Goal: Task Accomplishment & Management: Use online tool/utility

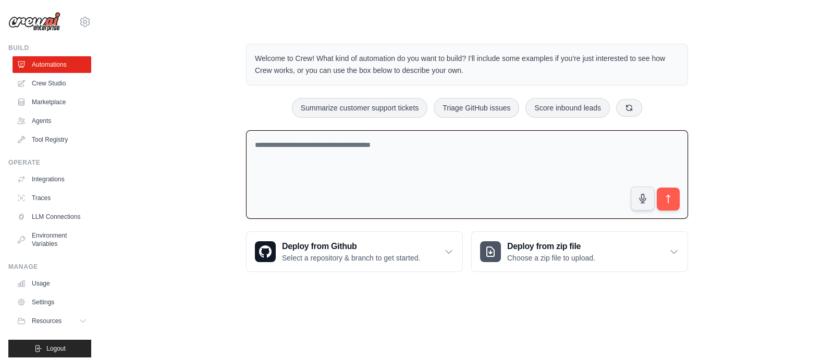
click at [272, 142] on textarea at bounding box center [467, 174] width 442 height 89
type textarea "**********"
click at [659, 196] on div "1" at bounding box center [669, 200] width 11 height 11
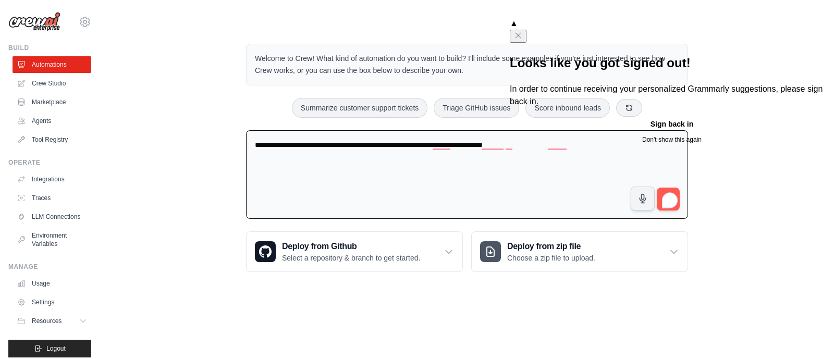
click at [454, 156] on textarea "**********" at bounding box center [467, 174] width 442 height 89
click at [448, 187] on textarea "**********" at bounding box center [467, 174] width 442 height 89
click at [523, 31] on icon "Close" at bounding box center [518, 35] width 8 height 8
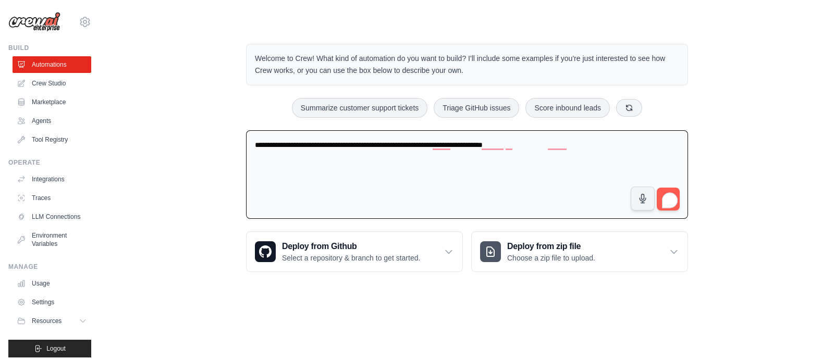
click at [585, 155] on textarea "**********" at bounding box center [467, 174] width 442 height 89
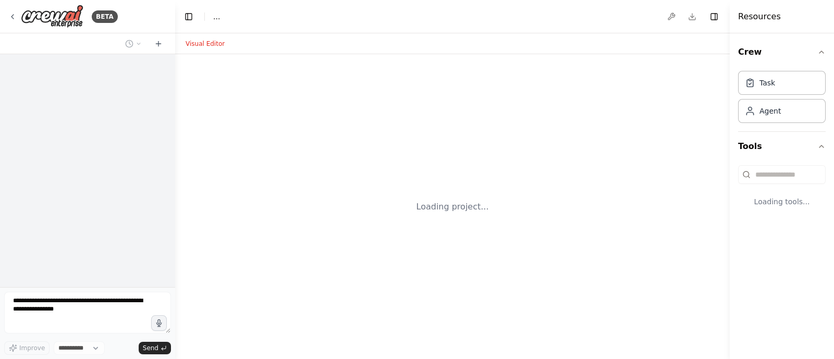
select select "****"
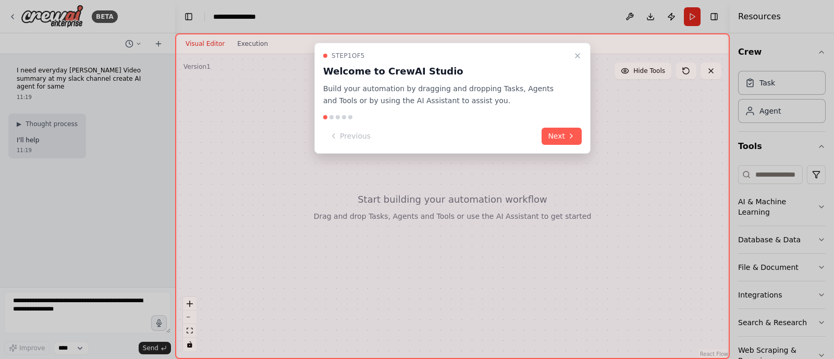
click at [561, 138] on button "Next" at bounding box center [562, 136] width 40 height 17
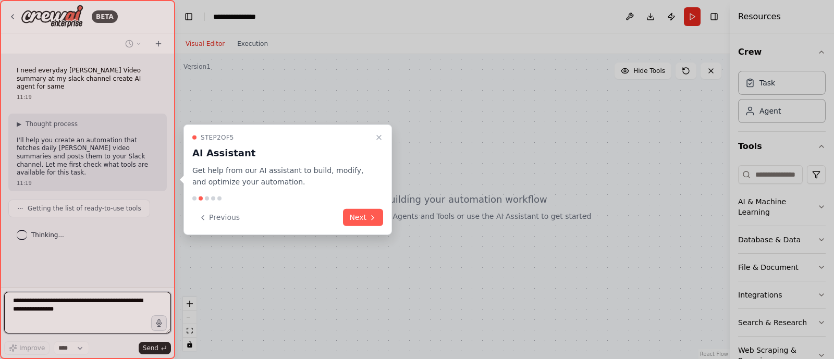
click at [363, 215] on button "Next" at bounding box center [363, 217] width 40 height 17
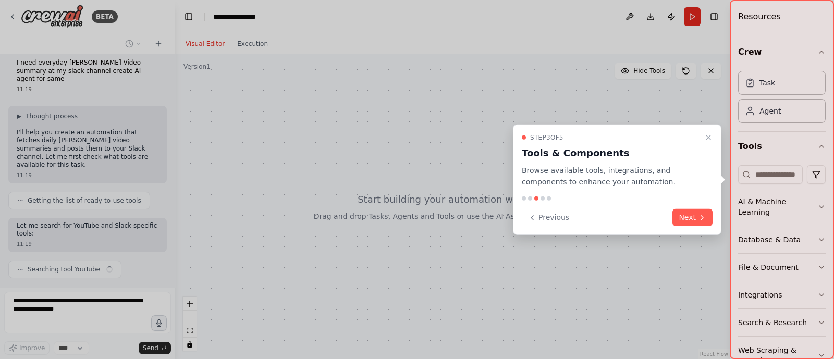
scroll to position [16, 0]
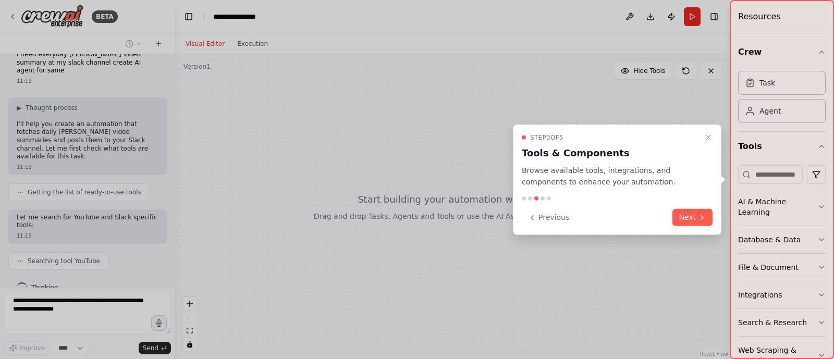
click at [695, 211] on button "Next" at bounding box center [693, 217] width 40 height 17
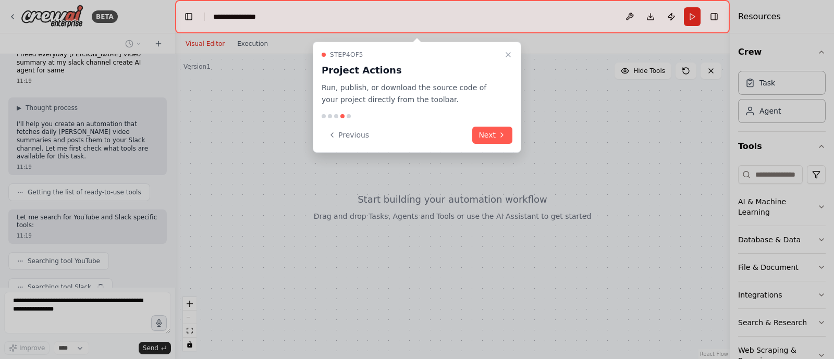
scroll to position [42, 0]
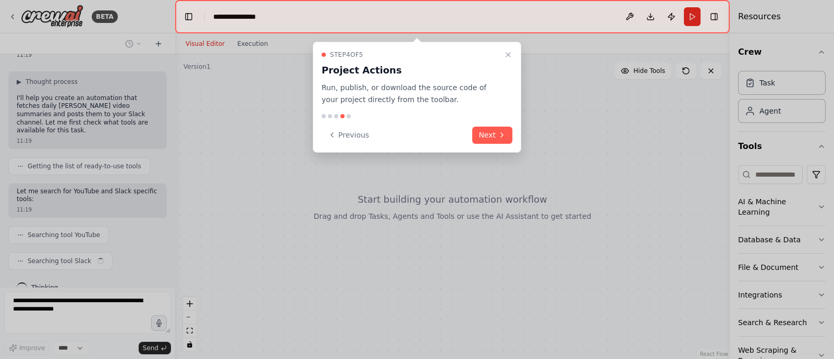
click at [488, 135] on button "Next" at bounding box center [492, 135] width 40 height 17
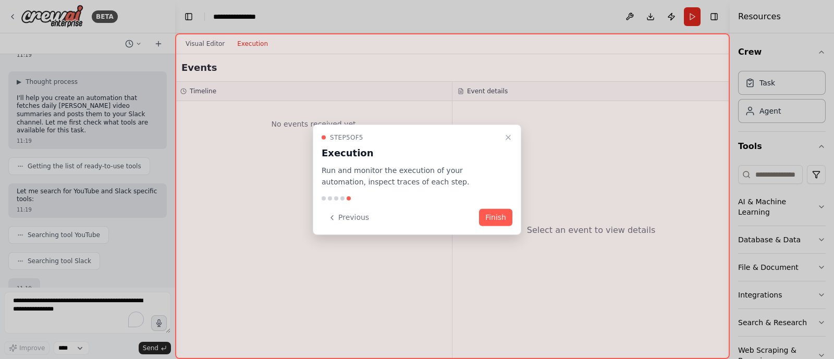
click at [495, 221] on button "Finish" at bounding box center [495, 217] width 33 height 17
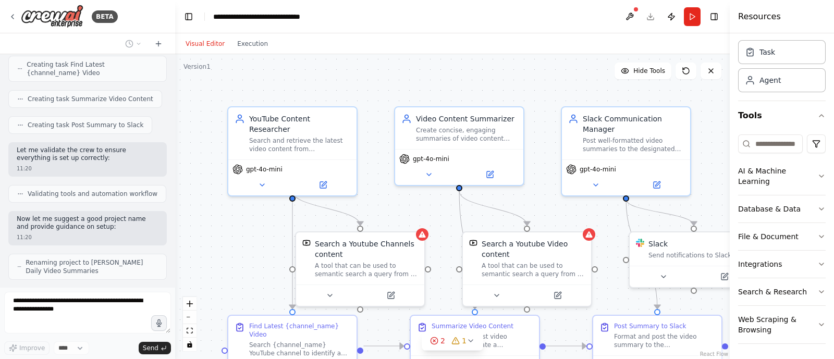
scroll to position [573, 0]
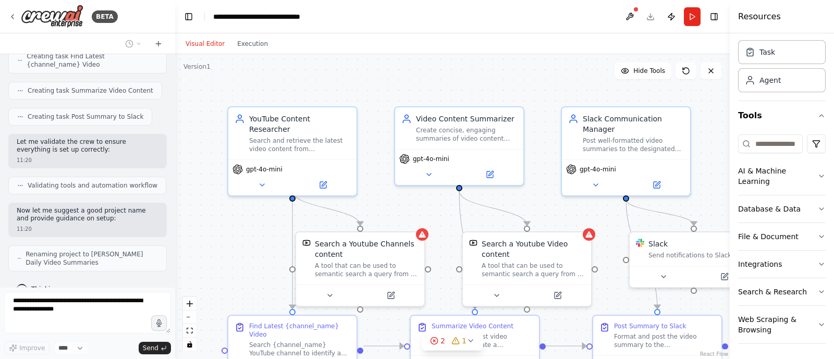
click at [422, 238] on div "Search a Youtube Channels content A tool that can be used to semantic search a …" at bounding box center [360, 259] width 128 height 52
click at [396, 294] on button at bounding box center [390, 295] width 59 height 13
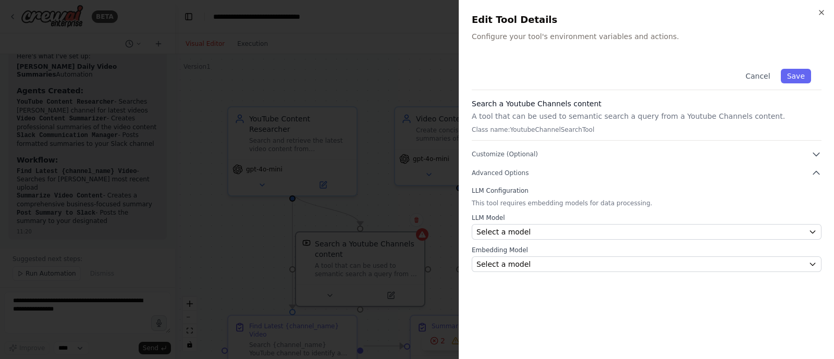
click at [549, 37] on p "Configure your tool's environment variables and actions." at bounding box center [647, 36] width 350 height 10
click at [796, 77] on button "Save" at bounding box center [796, 76] width 30 height 15
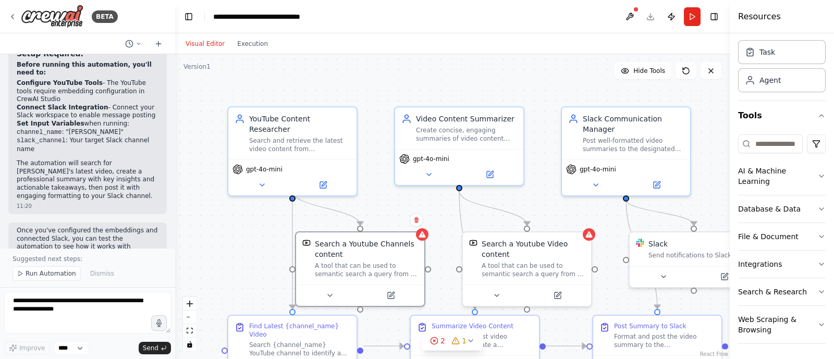
click at [722, 276] on icon at bounding box center [725, 277] width 6 height 6
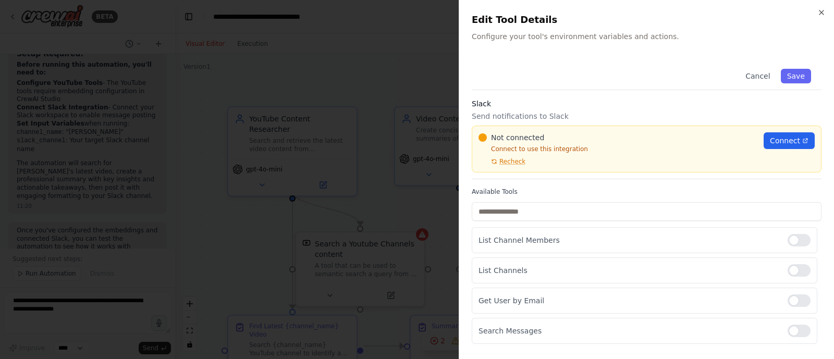
click at [790, 140] on span "Connect" at bounding box center [785, 141] width 30 height 10
click at [780, 139] on span "Connect" at bounding box center [785, 141] width 30 height 10
click at [821, 14] on icon "button" at bounding box center [822, 12] width 8 height 8
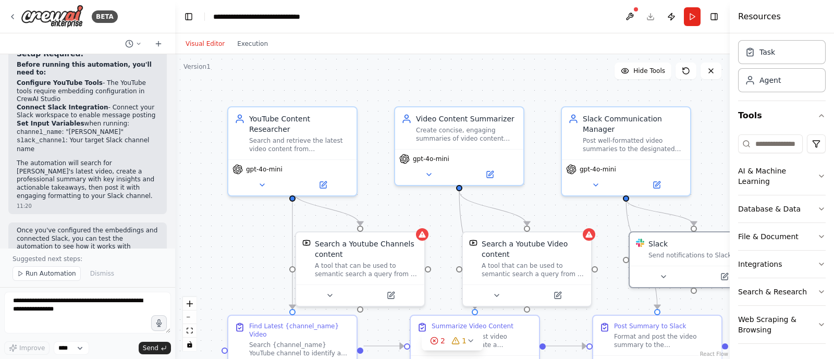
click at [690, 19] on button "Run" at bounding box center [692, 16] width 17 height 19
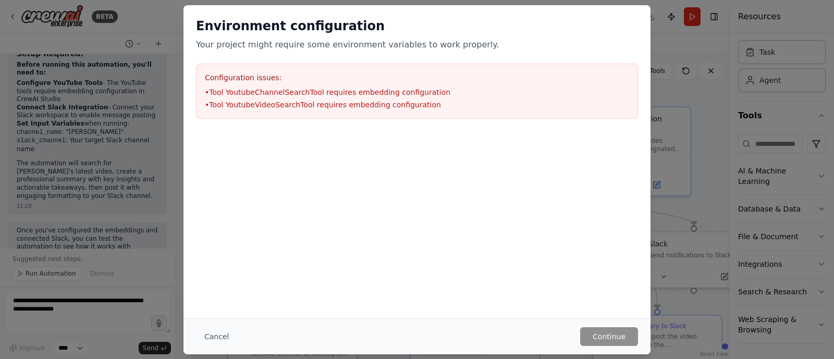
click at [356, 90] on li "• Tool YoutubeChannelSearchTool requires embedding configuration" at bounding box center [417, 92] width 425 height 10
click at [214, 340] on button "Cancel" at bounding box center [216, 337] width 41 height 19
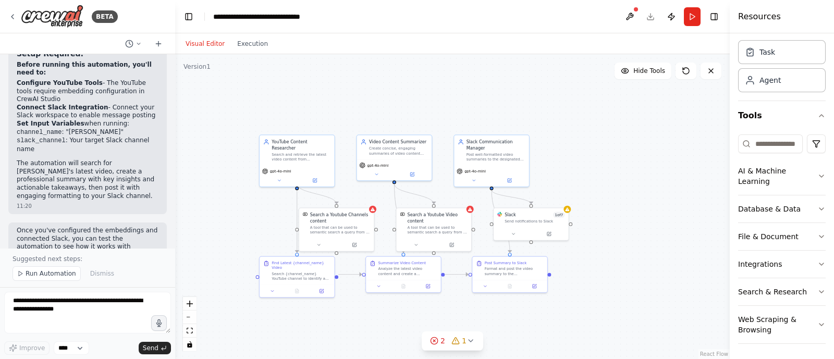
click at [336, 233] on div "A tool that can be used to semantic search a query from a Youtube Channels cont…" at bounding box center [340, 230] width 60 height 10
click at [357, 241] on button at bounding box center [354, 244] width 34 height 7
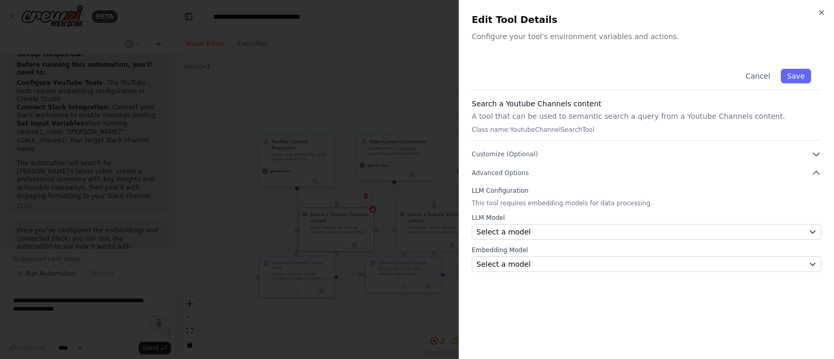
click at [817, 154] on icon "button" at bounding box center [816, 154] width 10 height 10
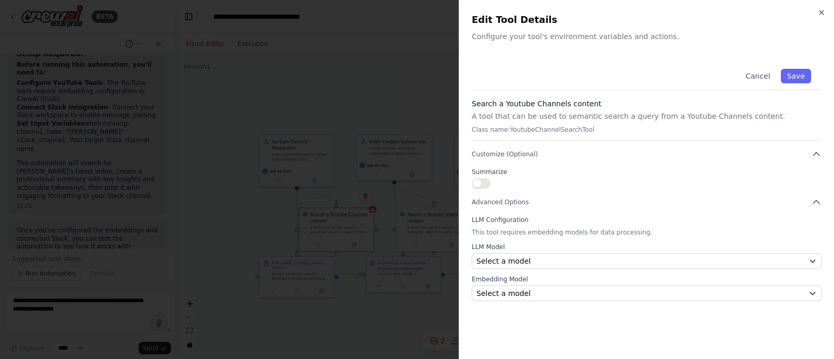
click at [816, 154] on icon "button" at bounding box center [816, 154] width 10 height 10
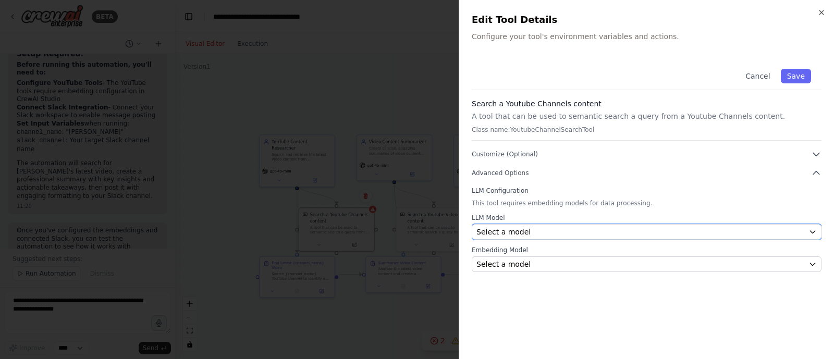
click at [814, 232] on icon "button" at bounding box center [813, 232] width 8 height 8
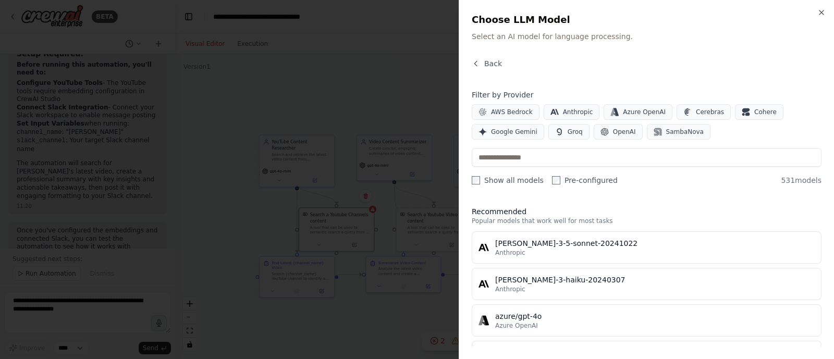
click at [567, 119] on button "Anthropic" at bounding box center [572, 112] width 56 height 16
click at [701, 239] on div "claude-3-5-sonnet-20241022" at bounding box center [655, 243] width 320 height 10
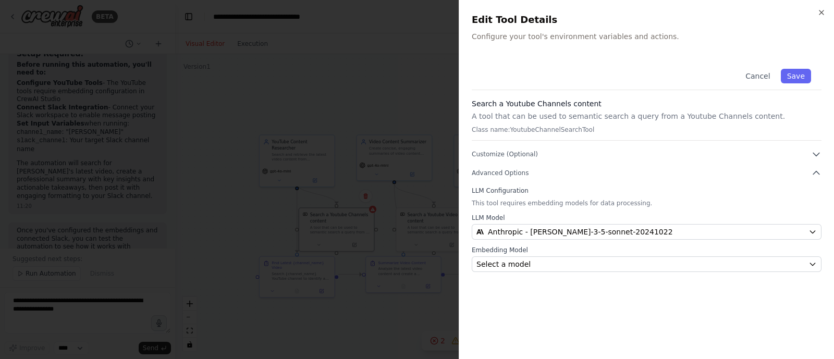
click at [576, 119] on p "A tool that can be used to semantic search a query from a Youtube Channels cont…" at bounding box center [647, 116] width 350 height 10
click at [805, 74] on button "Save" at bounding box center [796, 76] width 30 height 15
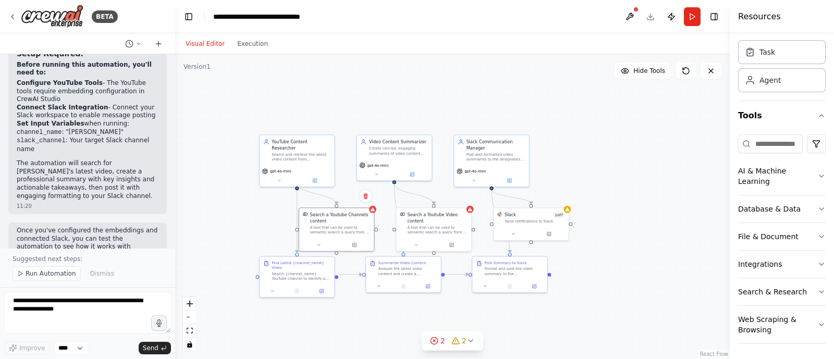
click at [686, 19] on button "Run" at bounding box center [692, 16] width 17 height 19
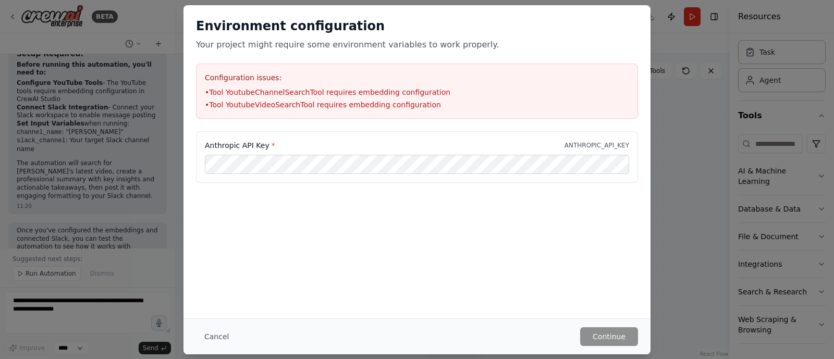
click at [227, 334] on button "Cancel" at bounding box center [216, 337] width 41 height 19
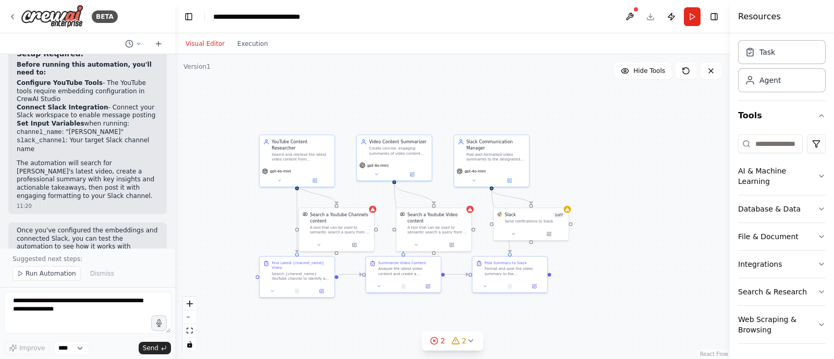
click at [364, 232] on div "A tool that can be used to semantic search a query from a Youtube Channels cont…" at bounding box center [340, 230] width 60 height 10
click at [357, 244] on button at bounding box center [354, 244] width 34 height 7
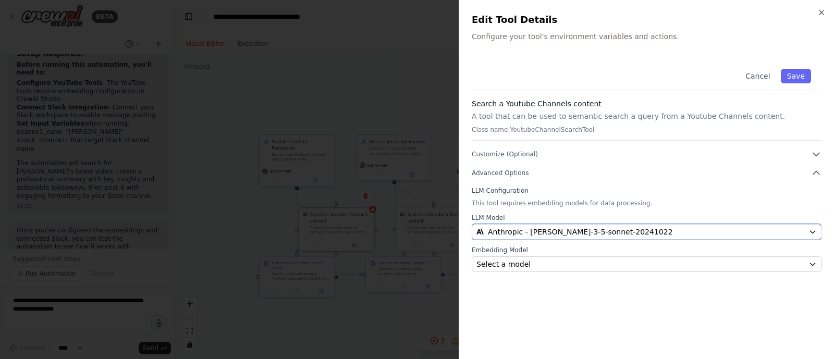
click at [819, 225] on button "Anthropic - claude-3-5-sonnet-20241022" at bounding box center [647, 232] width 350 height 16
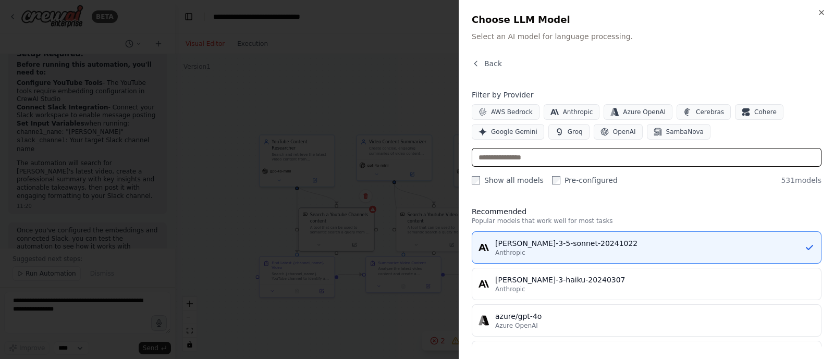
click at [596, 159] on input "text" at bounding box center [647, 157] width 350 height 19
click at [508, 137] on button "Google Gemini" at bounding box center [508, 132] width 72 height 16
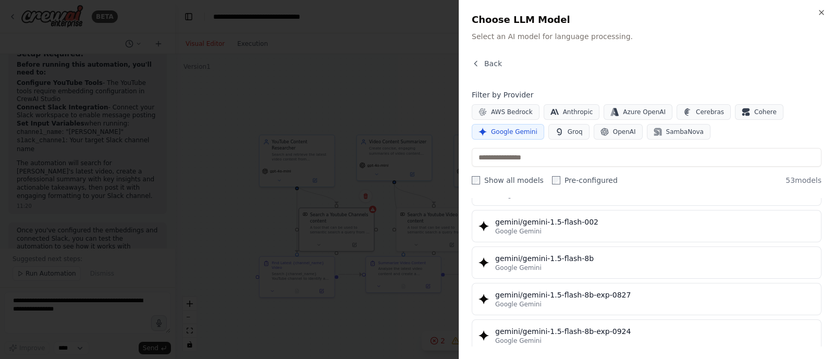
scroll to position [0, 0]
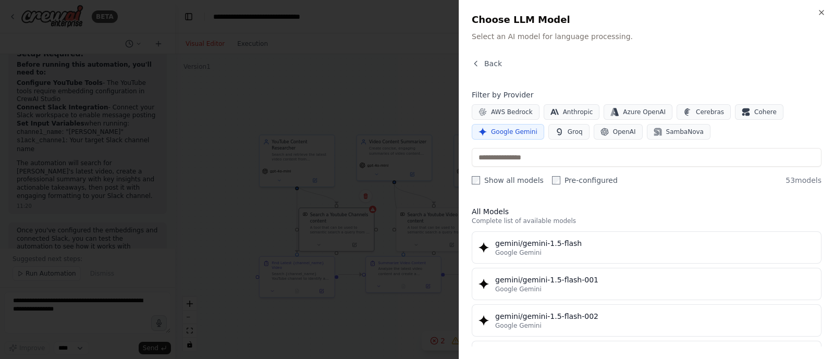
click at [707, 249] on div "Google Gemini" at bounding box center [655, 253] width 320 height 8
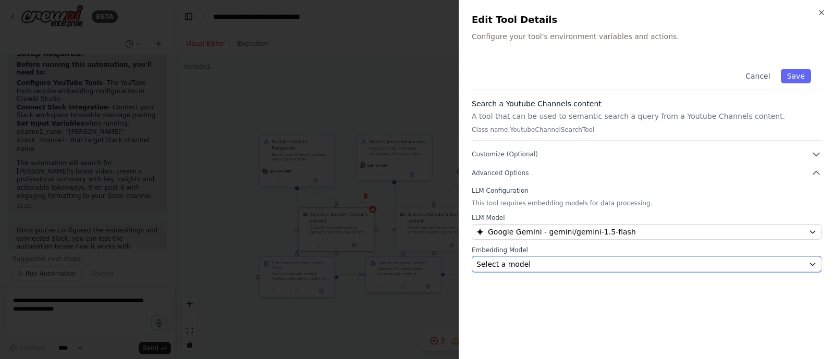
click at [801, 259] on div "Select a model" at bounding box center [641, 264] width 328 height 10
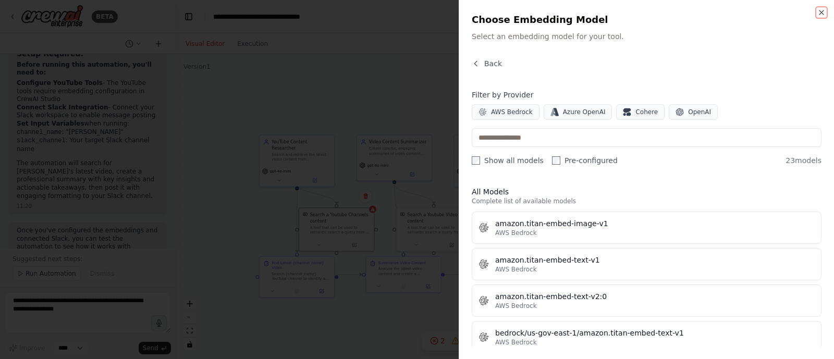
click at [821, 13] on icon "button" at bounding box center [822, 12] width 4 height 4
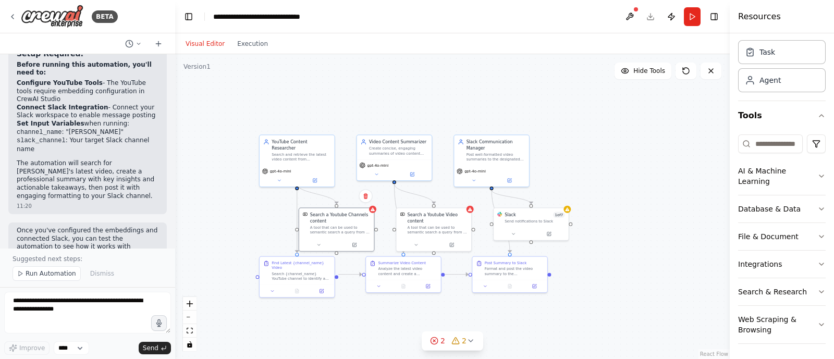
click at [688, 20] on button "Run" at bounding box center [692, 16] width 17 height 19
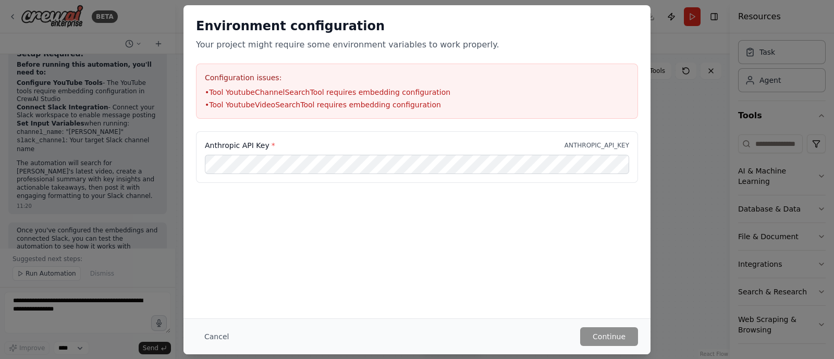
click at [218, 342] on button "Cancel" at bounding box center [216, 337] width 41 height 19
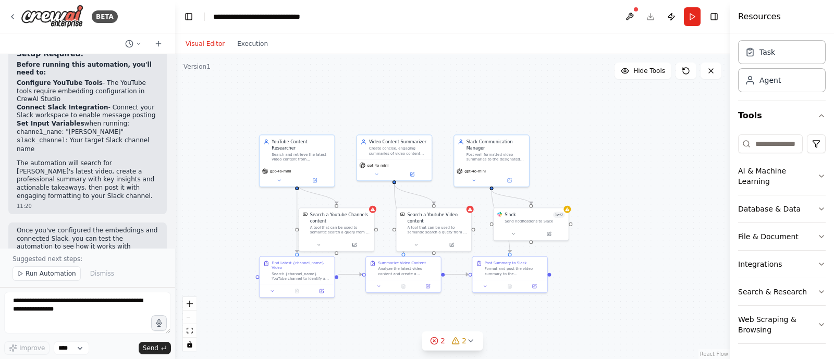
click at [450, 234] on div "A tool that can be used to semantic search a query from a Youtube Video content." at bounding box center [438, 230] width 60 height 10
click at [466, 242] on button at bounding box center [451, 244] width 34 height 7
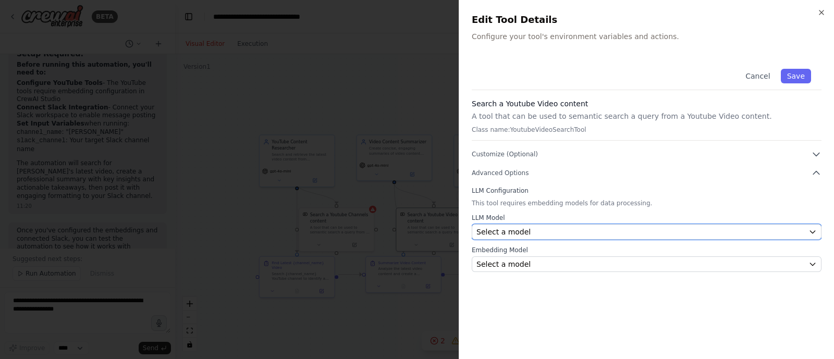
click at [813, 232] on icon "button" at bounding box center [813, 232] width 8 height 8
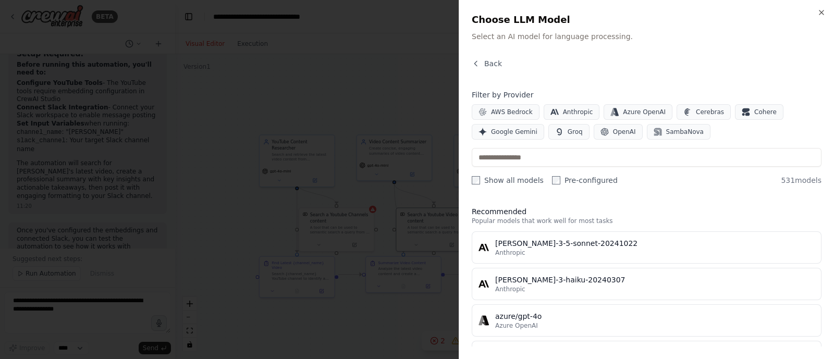
click at [513, 137] on button "Google Gemini" at bounding box center [508, 132] width 72 height 16
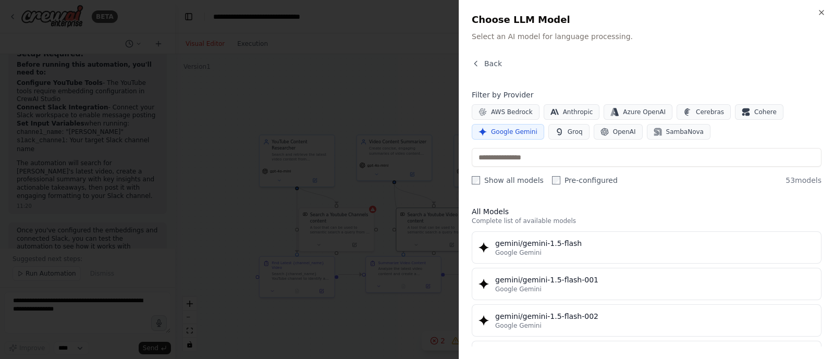
click at [677, 258] on button "gemini/gemini-1.5-flash Google Gemini" at bounding box center [647, 248] width 350 height 32
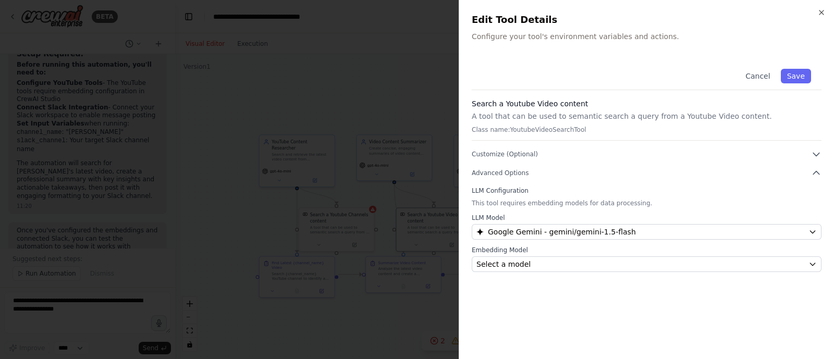
click at [804, 83] on button "Save" at bounding box center [796, 76] width 30 height 15
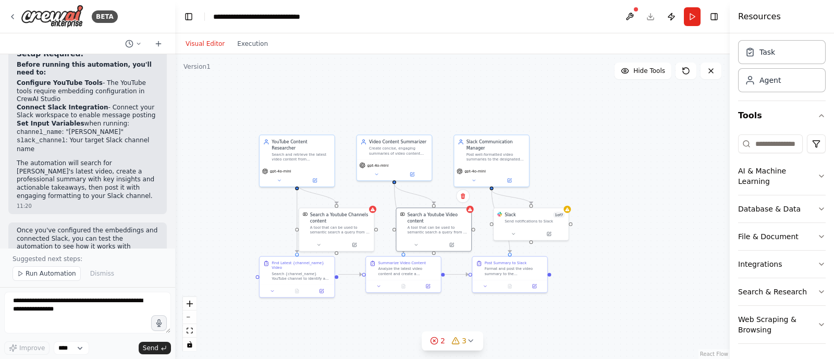
click at [363, 245] on button at bounding box center [354, 244] width 34 height 7
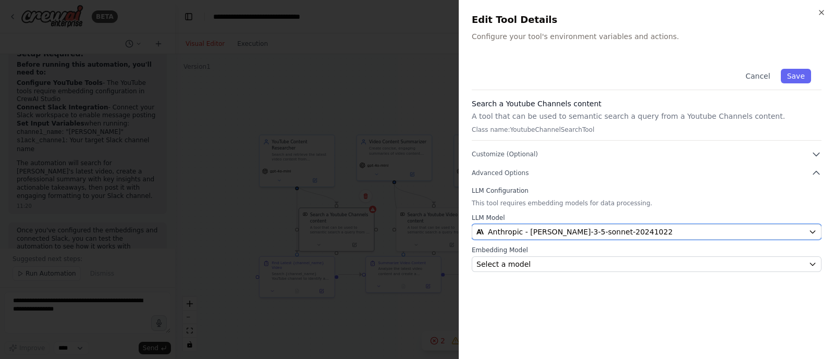
click at [807, 232] on button "Anthropic - claude-3-5-sonnet-20241022" at bounding box center [647, 232] width 350 height 16
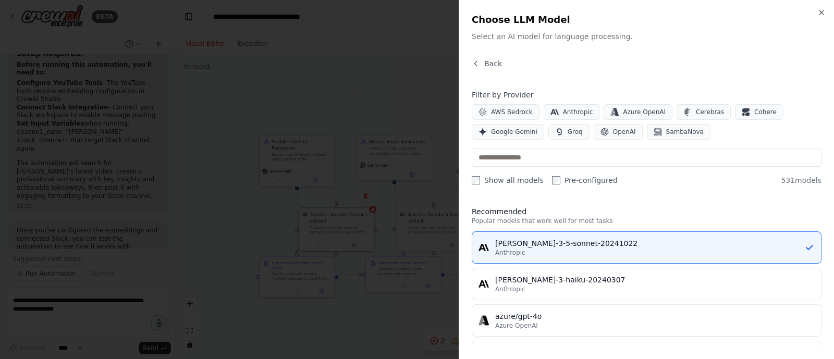
click at [510, 135] on span "Google Gemini" at bounding box center [514, 132] width 46 height 8
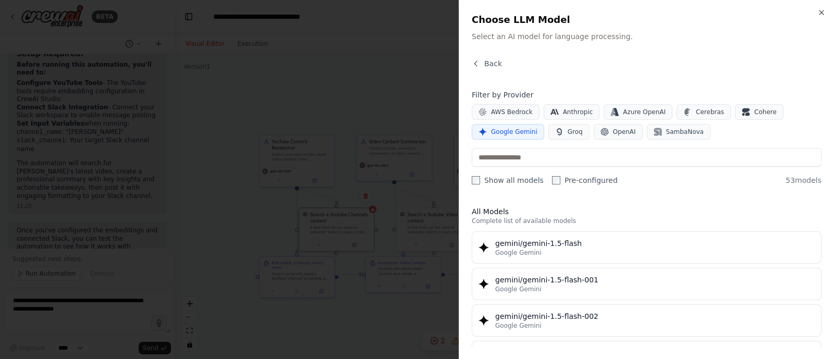
click at [661, 252] on div "Google Gemini" at bounding box center [655, 253] width 320 height 8
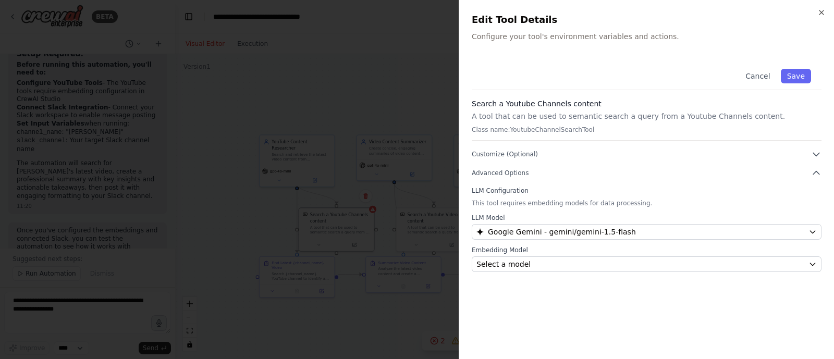
click at [801, 77] on button "Save" at bounding box center [796, 76] width 30 height 15
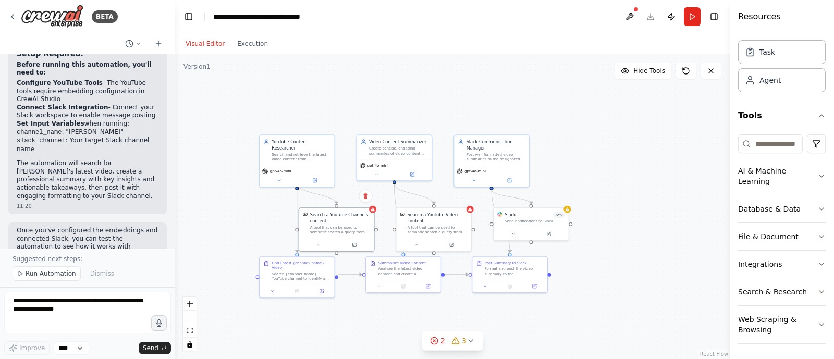
click at [690, 21] on button "Run" at bounding box center [692, 16] width 17 height 19
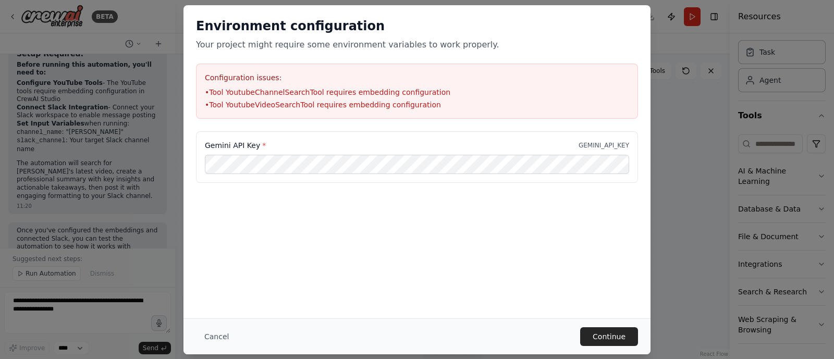
click at [619, 340] on button "Continue" at bounding box center [609, 337] width 58 height 19
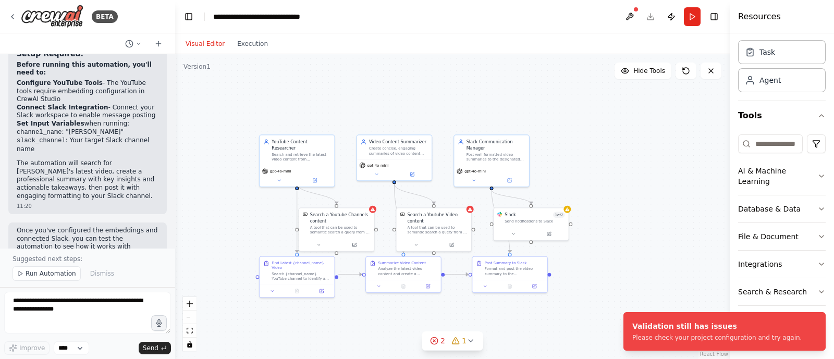
click at [688, 19] on button "Run" at bounding box center [692, 16] width 17 height 19
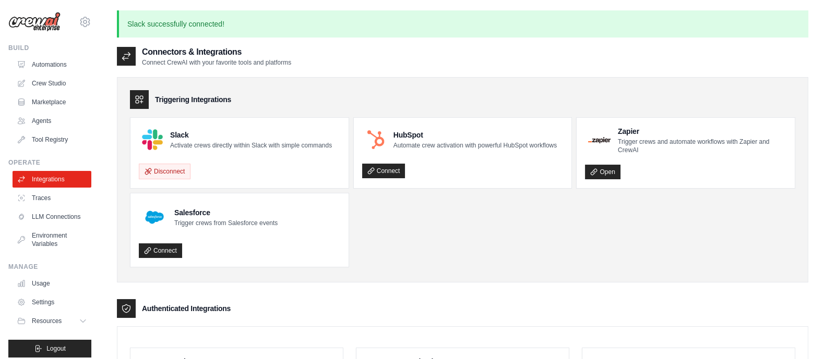
click at [198, 134] on h4 "Slack" at bounding box center [251, 135] width 162 height 10
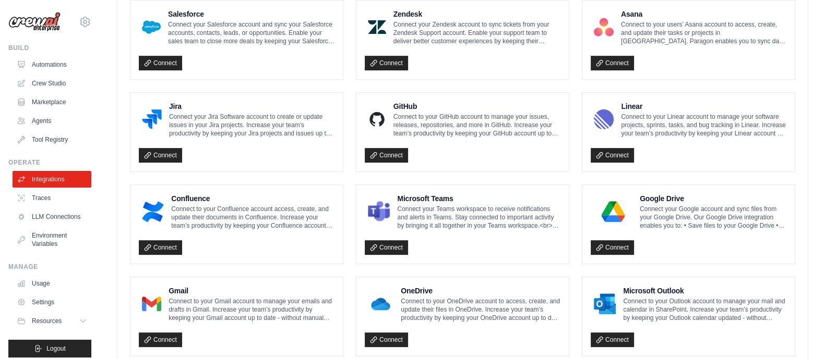
scroll to position [652, 0]
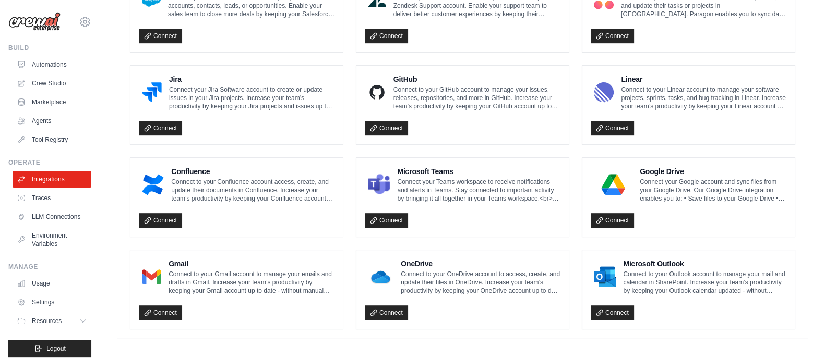
click at [156, 306] on link "Connect" at bounding box center [160, 313] width 43 height 15
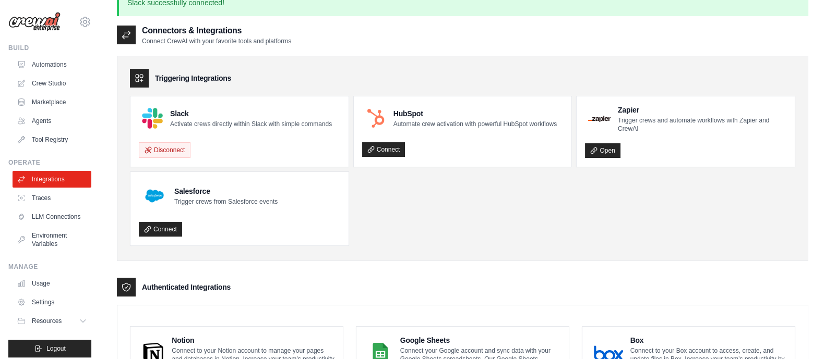
scroll to position [0, 0]
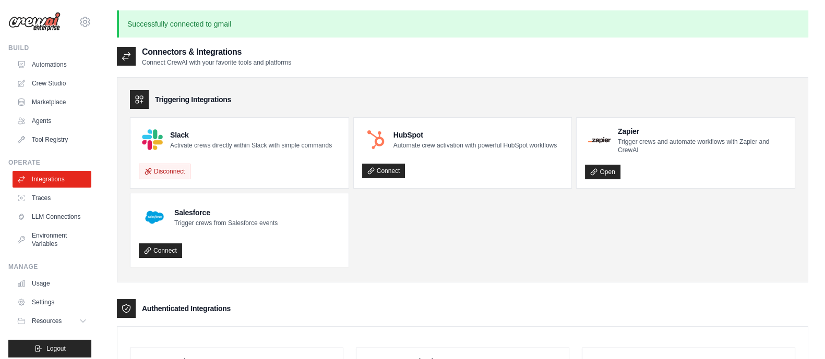
click at [237, 136] on h4 "Slack" at bounding box center [251, 135] width 162 height 10
